Goal: Find specific page/section: Find specific page/section

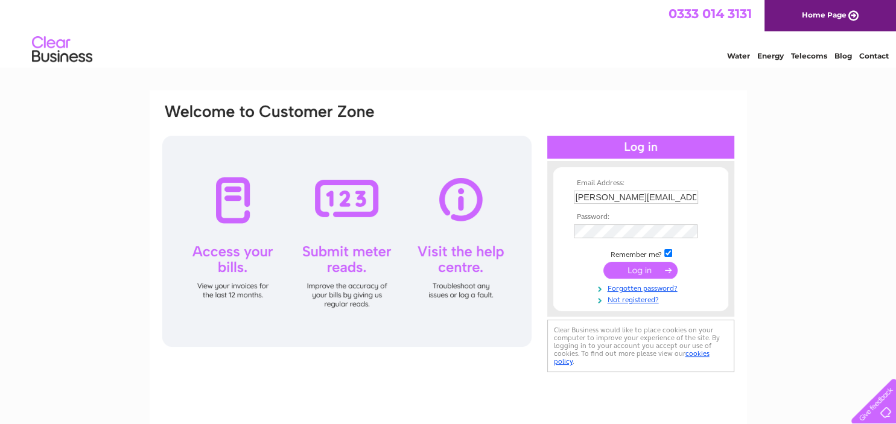
click at [656, 273] on input "submit" at bounding box center [640, 270] width 74 height 17
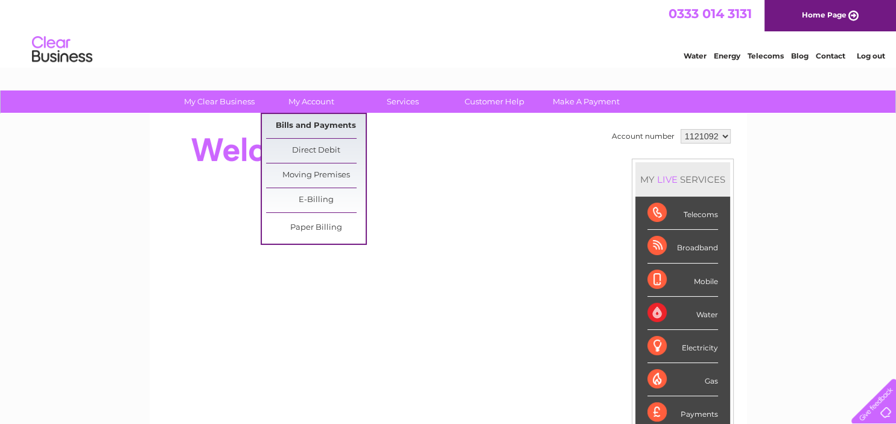
click at [312, 120] on link "Bills and Payments" at bounding box center [316, 126] width 100 height 24
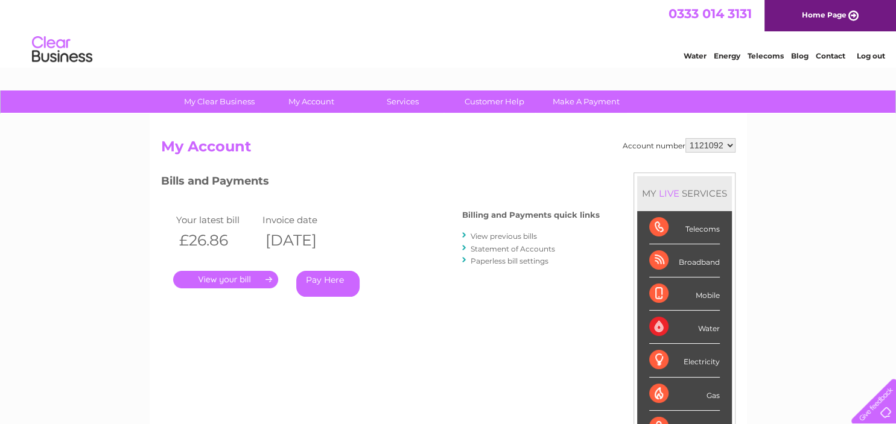
click at [218, 279] on link "." at bounding box center [225, 279] width 105 height 17
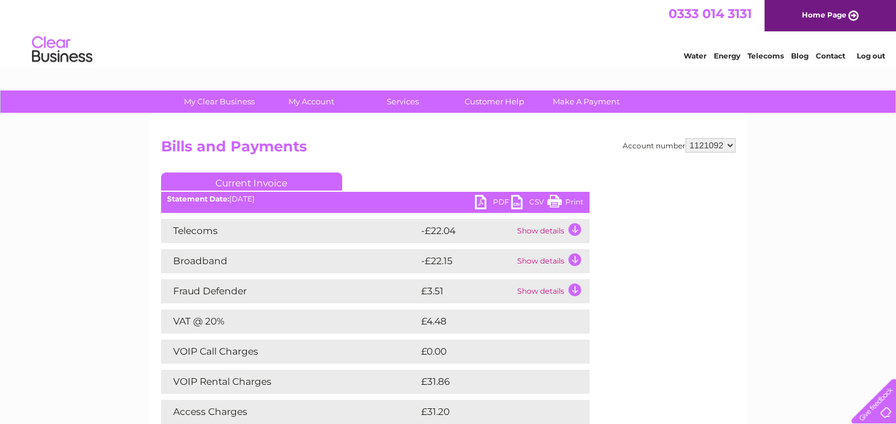
click at [481, 202] on link "PDF" at bounding box center [493, 203] width 36 height 17
